Goal: Information Seeking & Learning: Check status

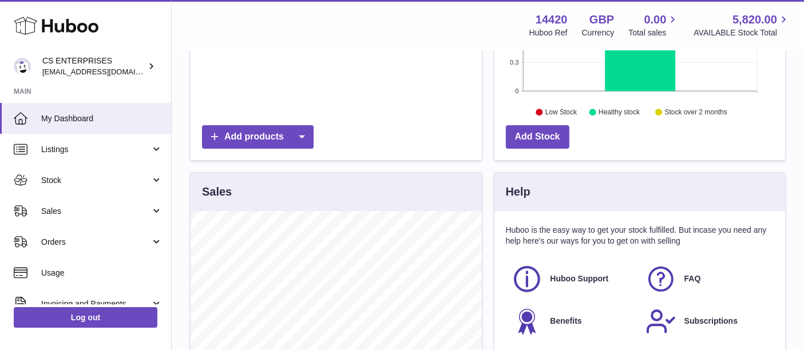
scroll to position [399, 0]
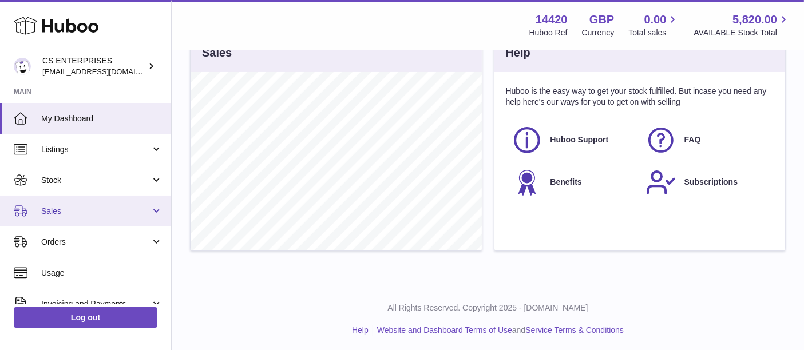
drag, startPoint x: 98, startPoint y: 215, endPoint x: 98, endPoint y: 220, distance: 5.8
click at [98, 215] on span "Sales" at bounding box center [95, 211] width 109 height 11
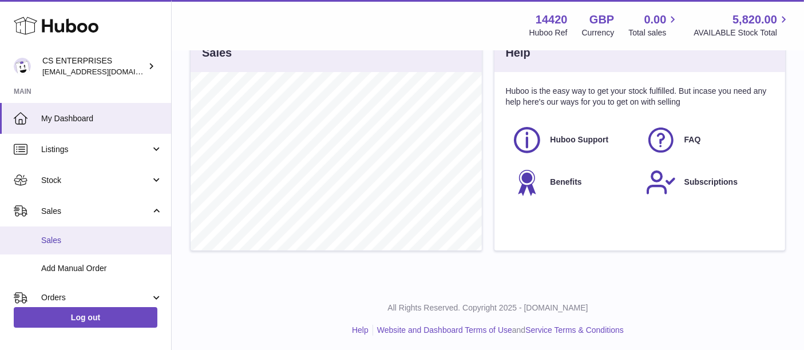
click at [94, 231] on link "Sales" at bounding box center [85, 241] width 171 height 28
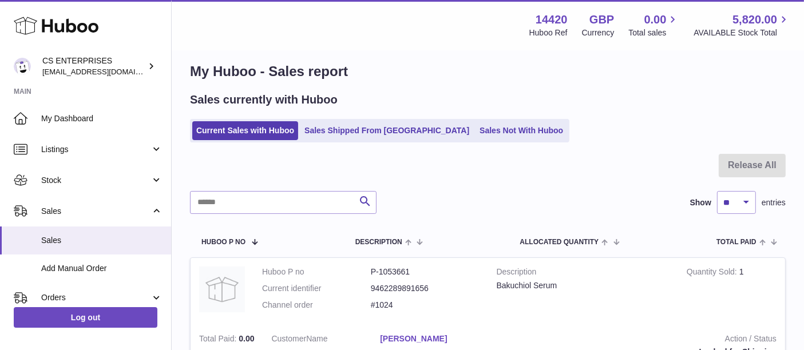
scroll to position [11, 0]
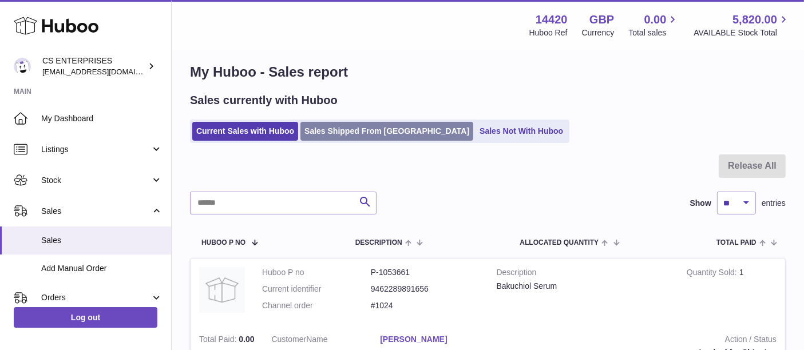
click at [333, 140] on link "Sales Shipped From [GEOGRAPHIC_DATA]" at bounding box center [387, 131] width 173 height 19
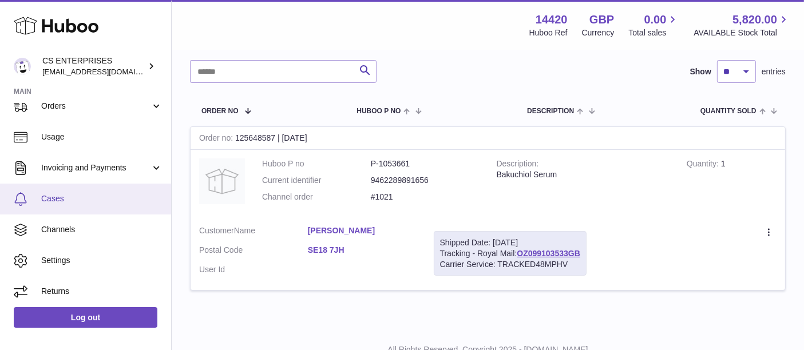
scroll to position [194, 0]
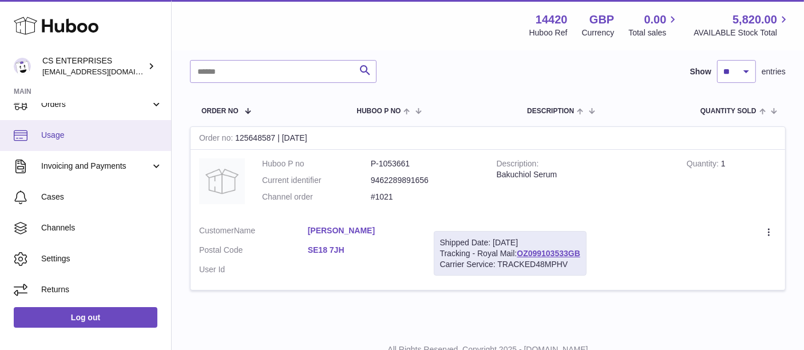
click at [100, 135] on span "Usage" at bounding box center [101, 135] width 121 height 11
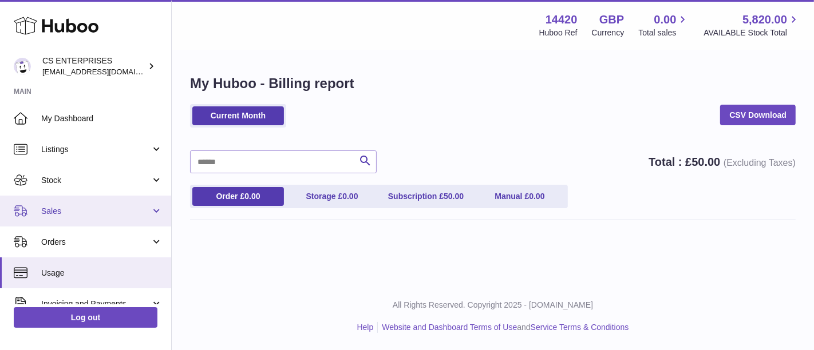
click at [74, 210] on span "Sales" at bounding box center [95, 211] width 109 height 11
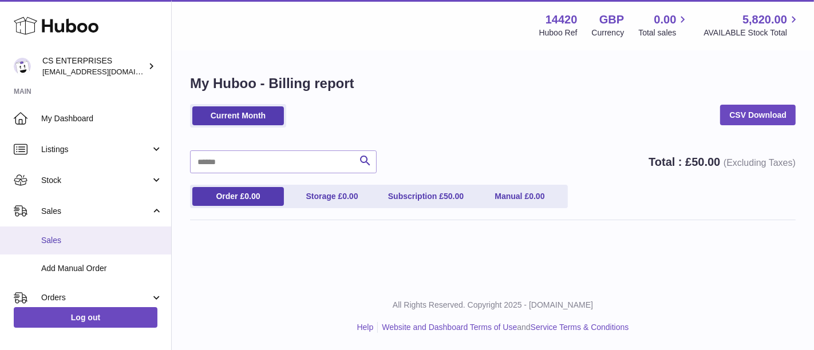
click at [80, 238] on span "Sales" at bounding box center [101, 240] width 121 height 11
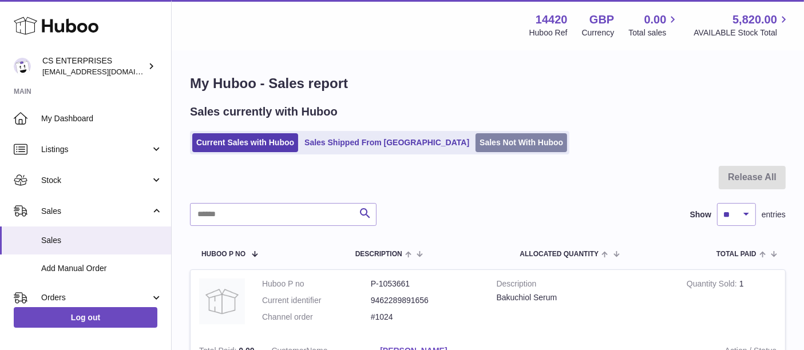
click at [476, 137] on link "Sales Not With Huboo" at bounding box center [522, 142] width 92 height 19
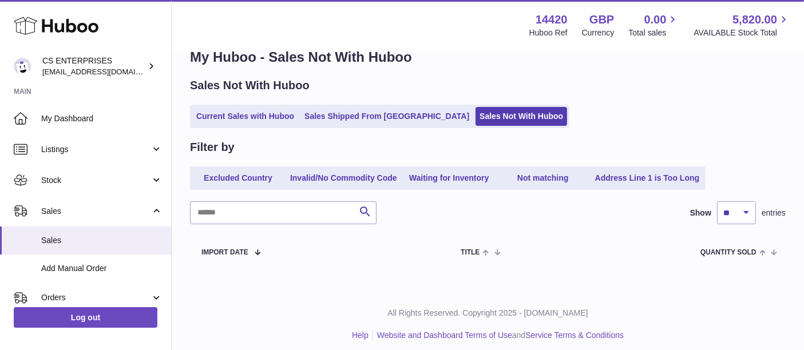
scroll to position [33, 0]
